Goal: Task Accomplishment & Management: Manage account settings

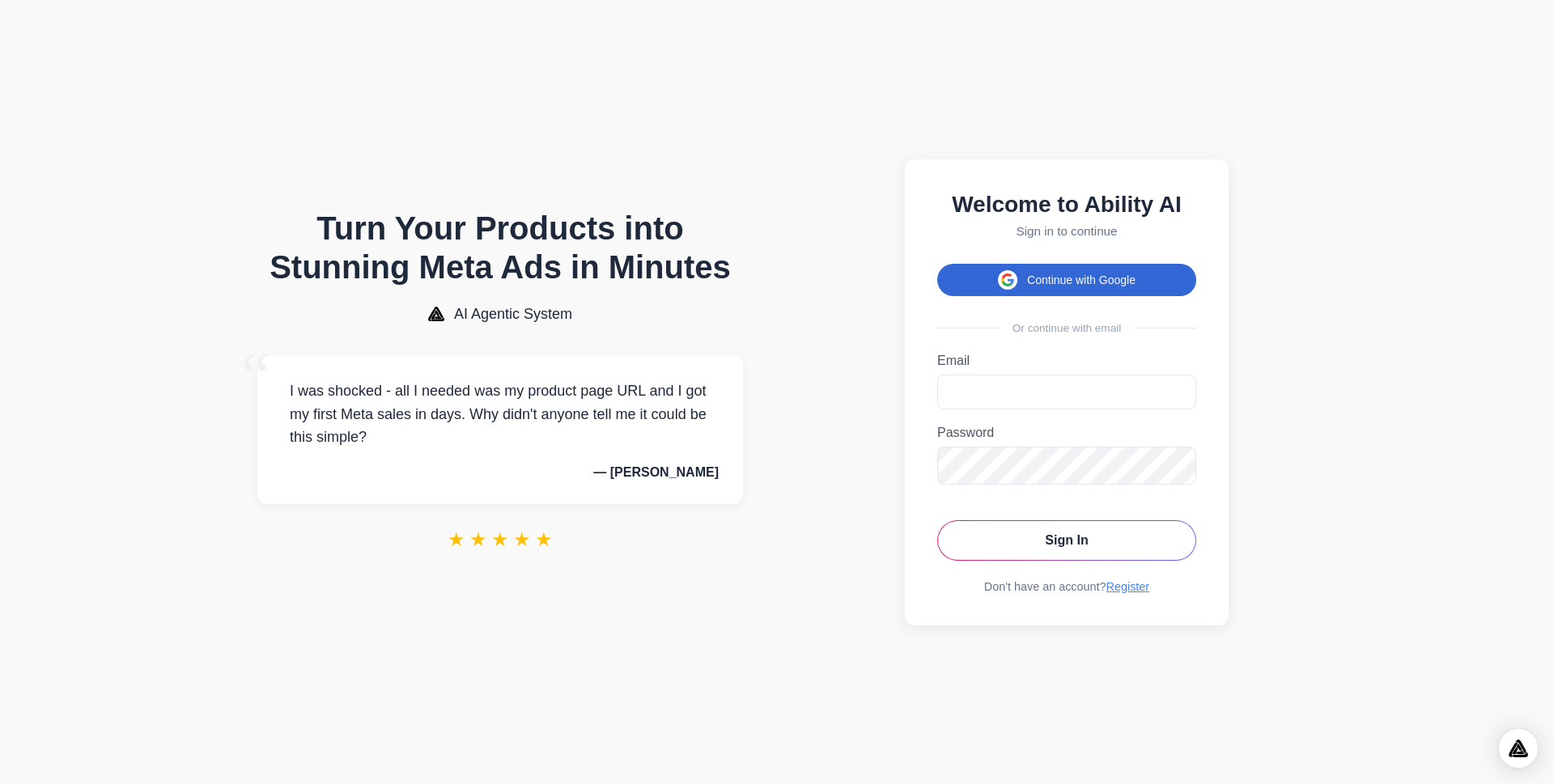
click at [1066, 274] on button "Continue with Google" at bounding box center [1066, 280] width 259 height 33
